Goal: Transaction & Acquisition: Purchase product/service

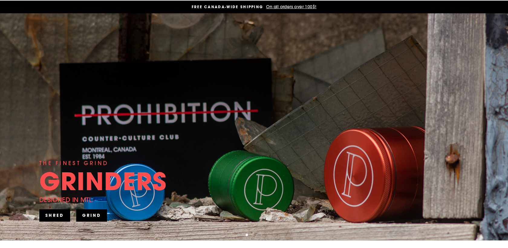
scroll to position [30, 0]
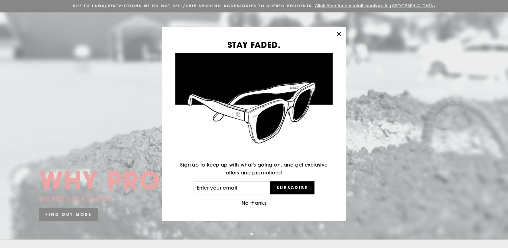
click at [338, 35] on icon "button" at bounding box center [339, 34] width 8 height 8
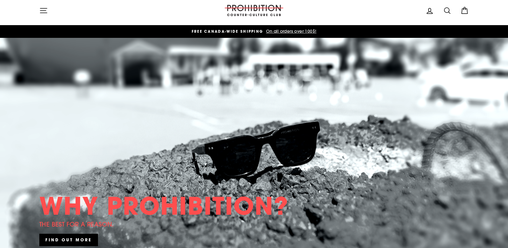
scroll to position [0, 0]
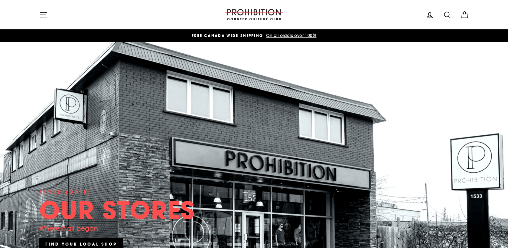
click at [44, 14] on icon "button" at bounding box center [43, 14] width 7 height 5
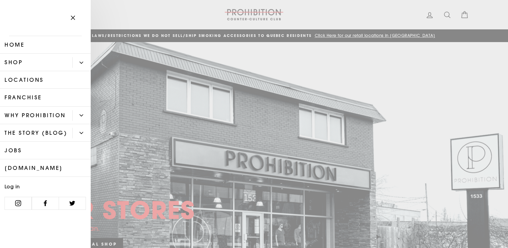
click at [34, 63] on link "Shop" at bounding box center [36, 63] width 72 height 18
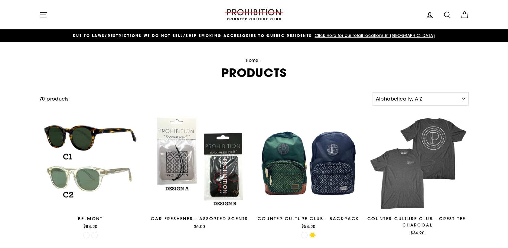
click at [44, 12] on icon "button" at bounding box center [43, 14] width 7 height 5
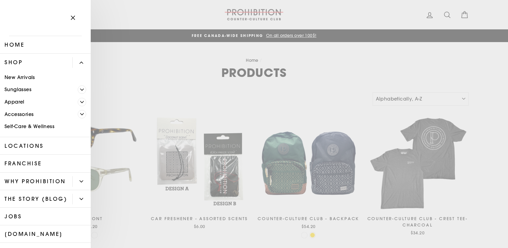
click at [81, 113] on icon "Primary" at bounding box center [82, 114] width 4 height 4
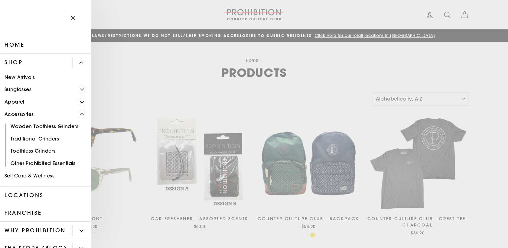
click at [56, 164] on link "Other Prohibited Essentials" at bounding box center [45, 163] width 91 height 12
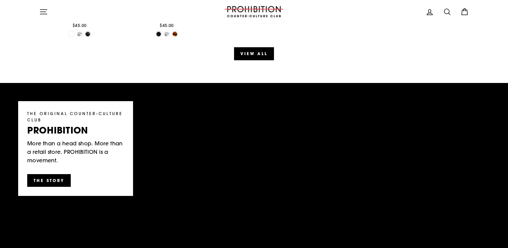
scroll to position [808, 0]
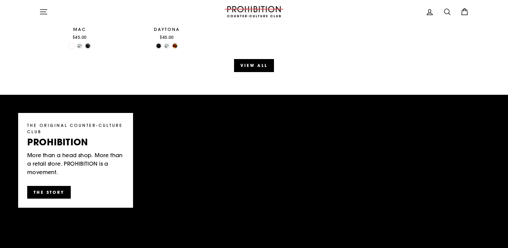
click at [41, 11] on icon "button" at bounding box center [43, 12] width 8 height 8
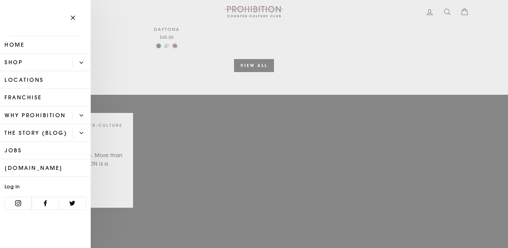
click at [82, 63] on icon "Primary" at bounding box center [81, 63] width 3 height 2
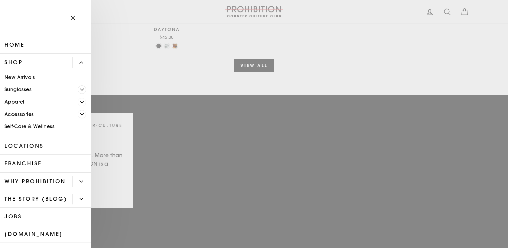
click at [83, 113] on icon "Primary" at bounding box center [82, 114] width 4 height 4
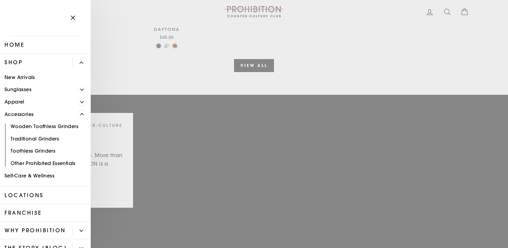
click at [42, 162] on link "Other Prohibited Essentials" at bounding box center [45, 163] width 91 height 12
